Goal: Task Accomplishment & Management: Use online tool/utility

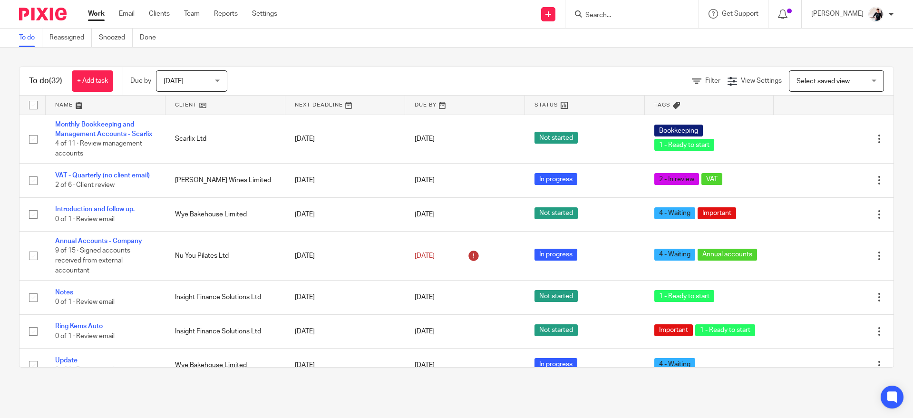
click at [197, 106] on link at bounding box center [225, 105] width 120 height 19
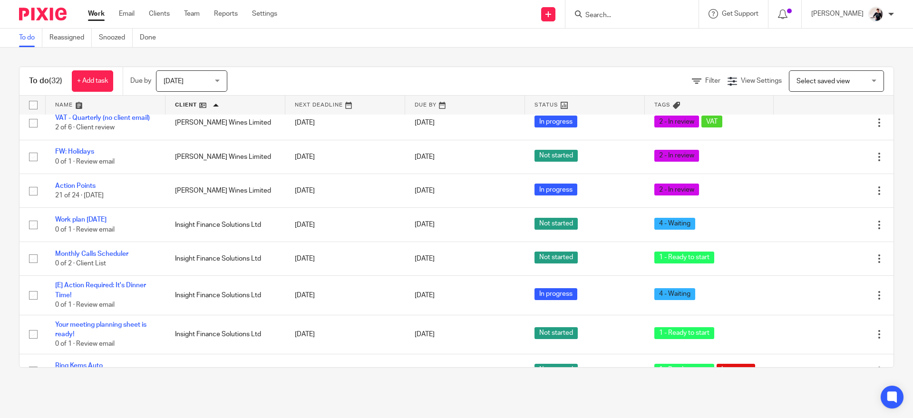
scroll to position [201, 0]
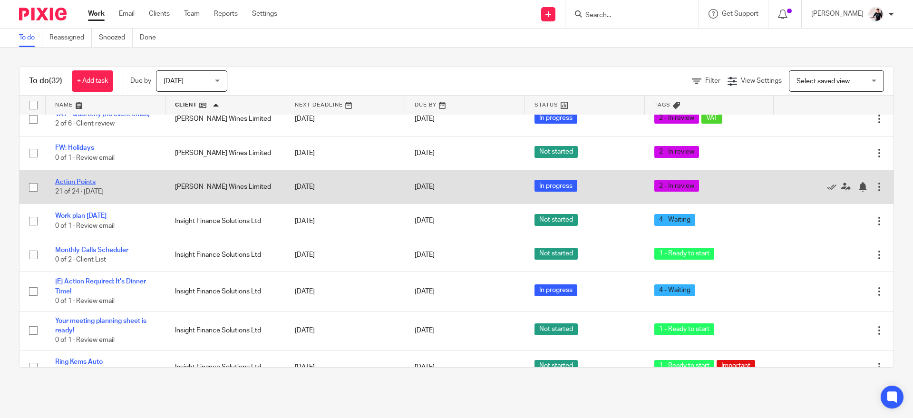
click at [96, 179] on link "Action Points" at bounding box center [75, 182] width 40 height 7
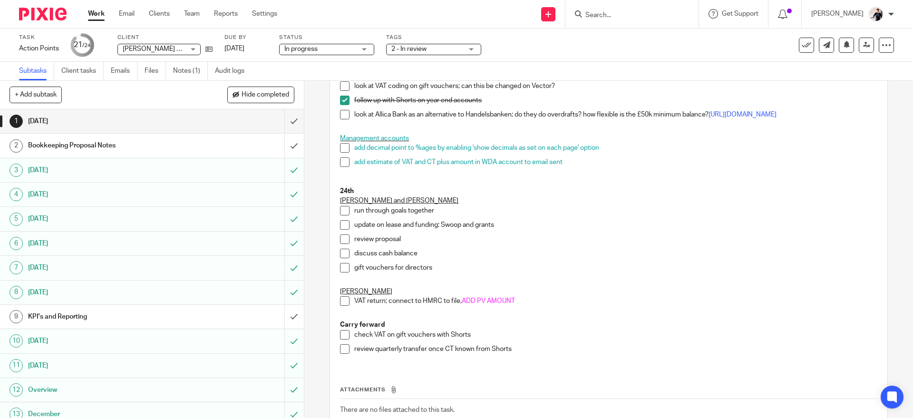
scroll to position [425, 0]
click at [223, 144] on div "Bookkeeping Proposal Notes" at bounding box center [151, 145] width 247 height 14
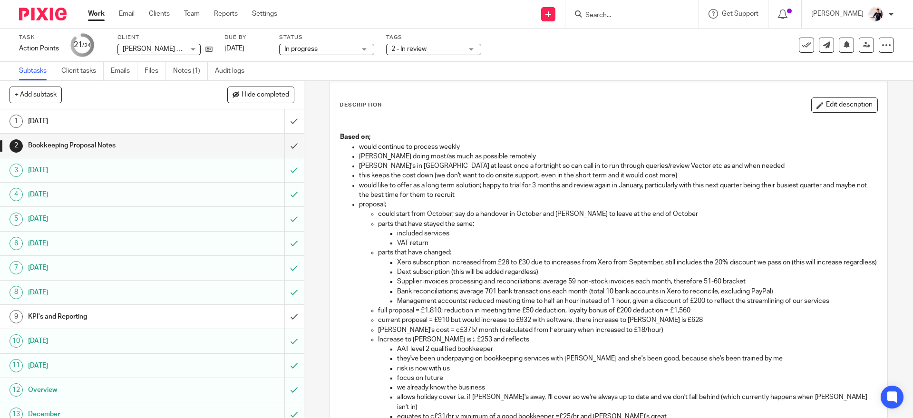
scroll to position [43, 0]
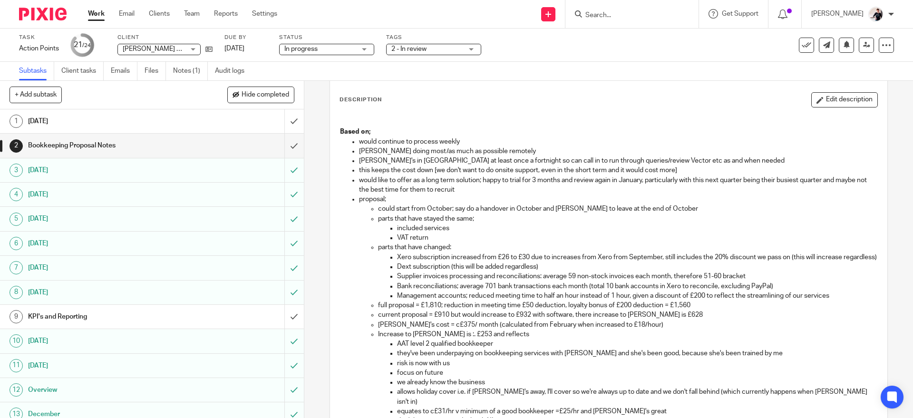
click at [509, 348] on p "AAT level 2 qualified bookkeeper" at bounding box center [637, 344] width 480 height 10
